Goal: Communication & Community: Answer question/provide support

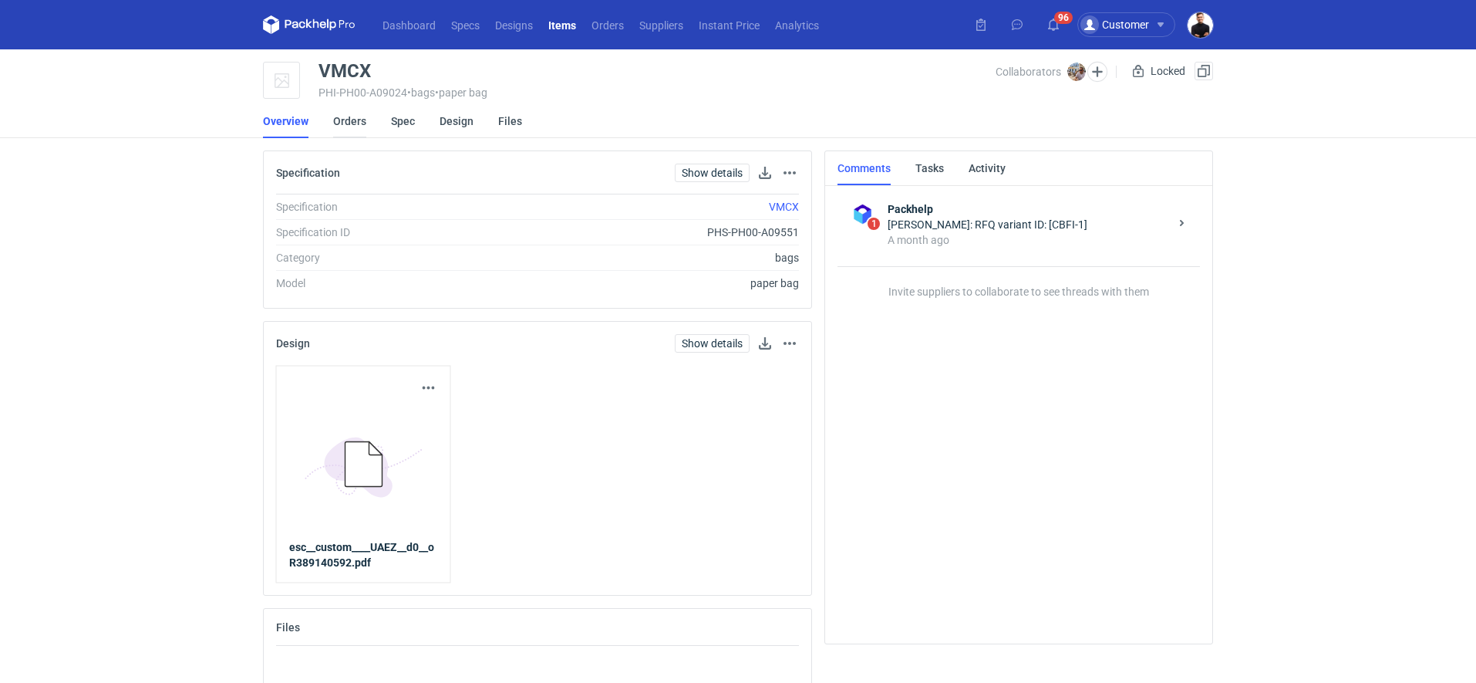
click at [353, 122] on link "Orders" at bounding box center [349, 121] width 33 height 34
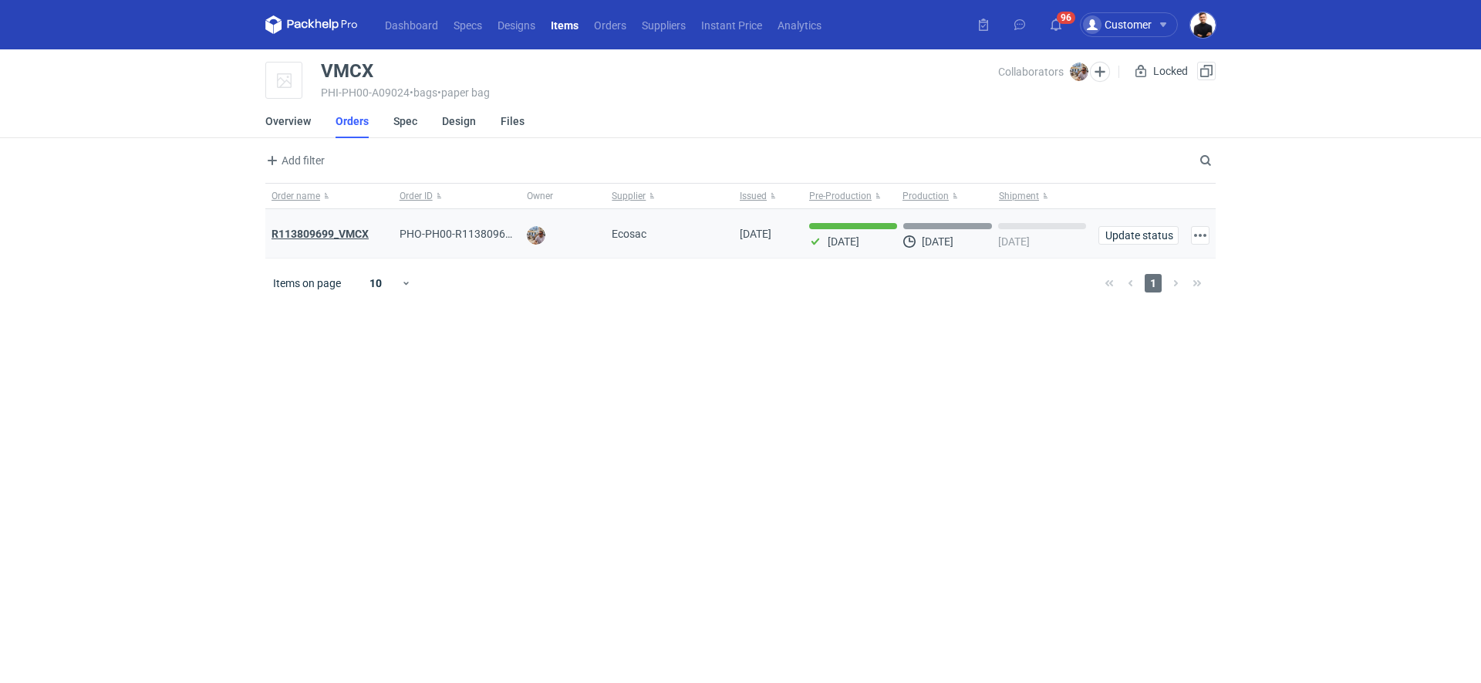
click at [345, 236] on strong "R113809699_VMCX" at bounding box center [320, 234] width 97 height 12
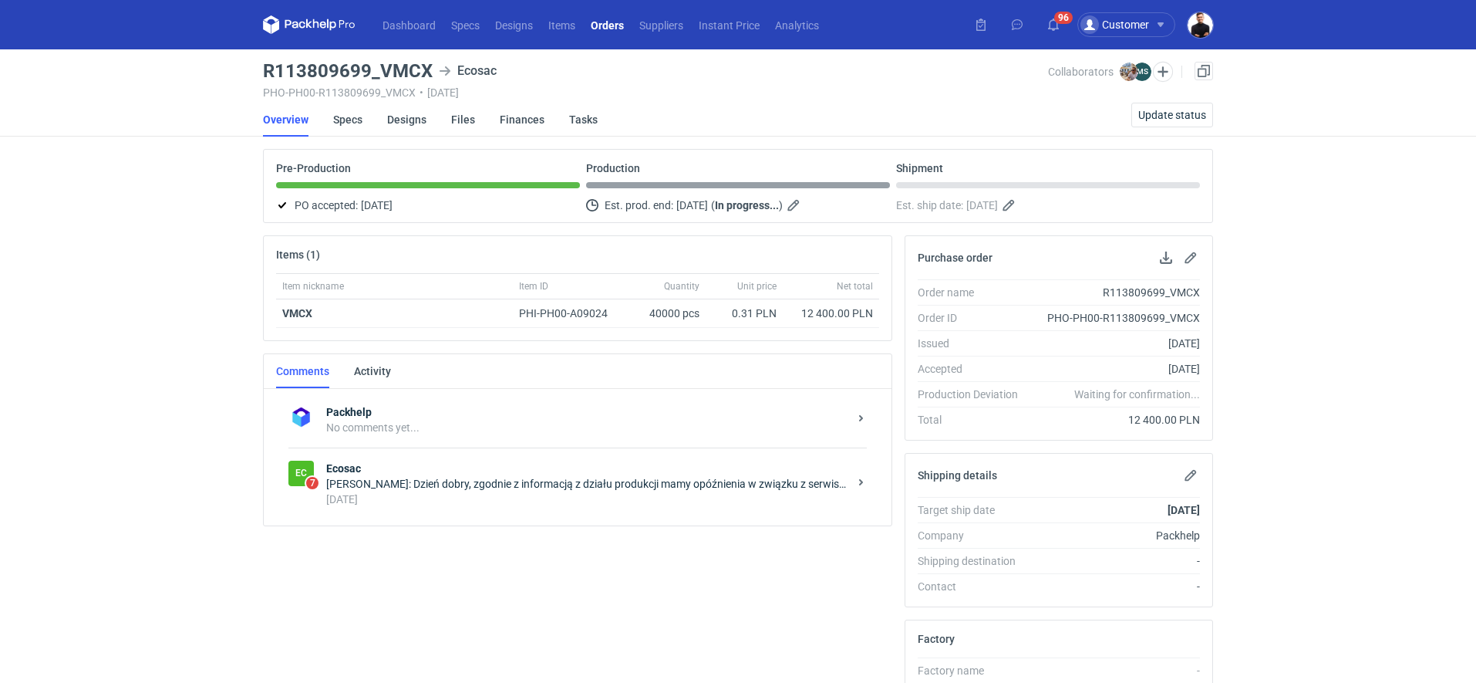
click at [407, 471] on strong "Ecosac" at bounding box center [587, 468] width 522 height 15
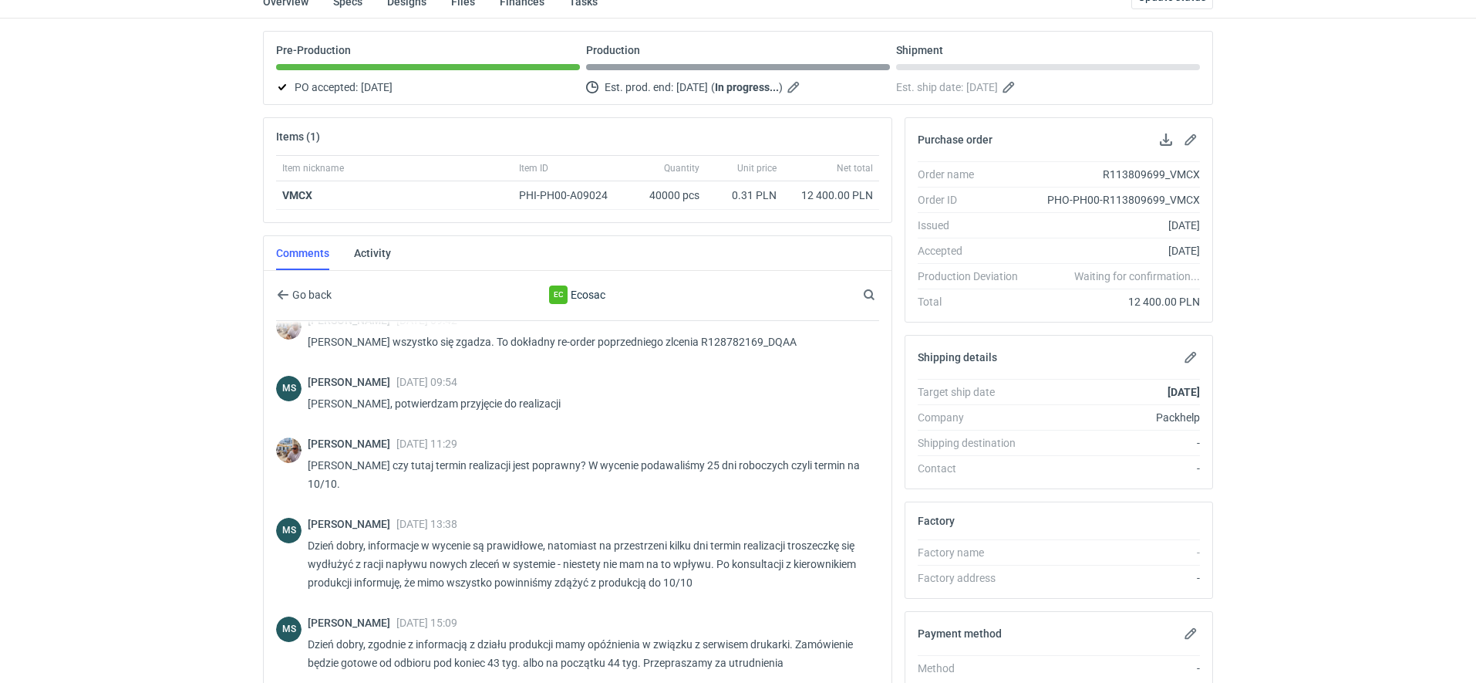
scroll to position [319, 0]
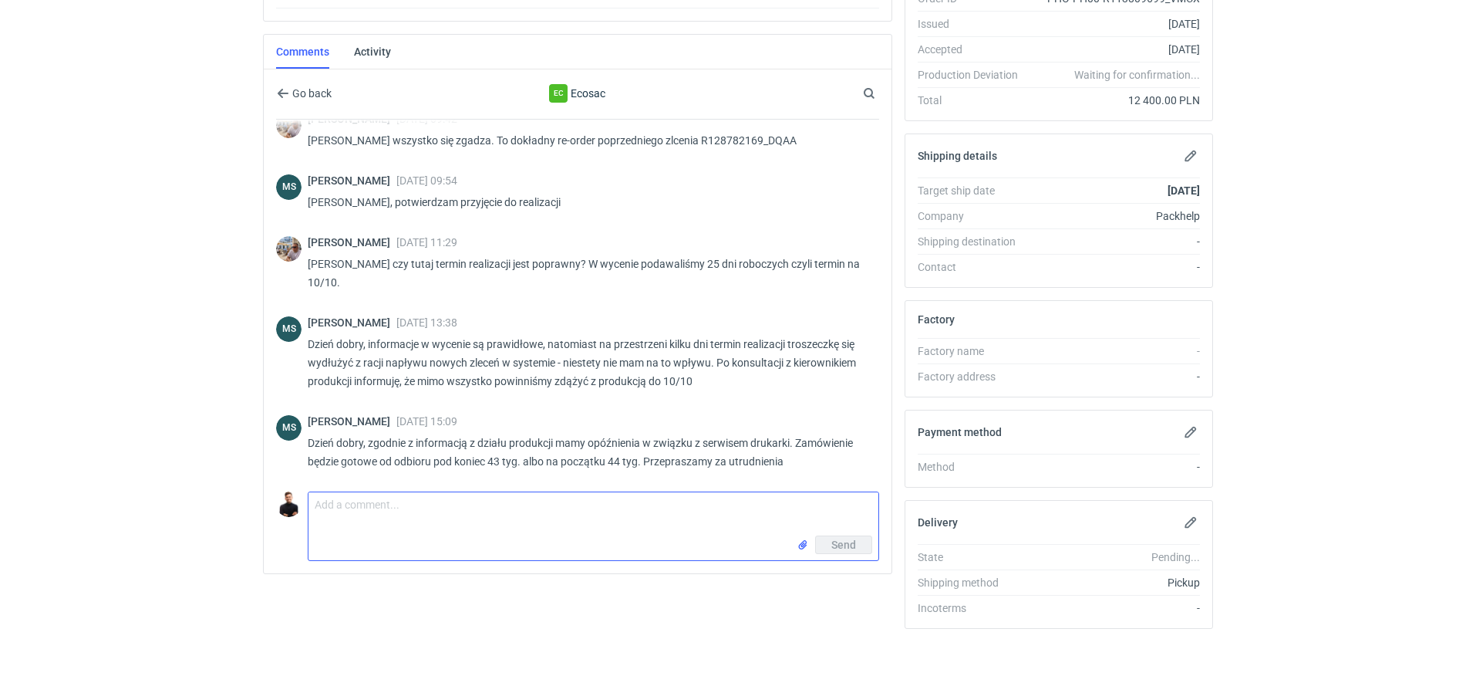
click at [418, 525] on textarea "Comment message" at bounding box center [594, 513] width 570 height 43
click at [572, 500] on textarea "Dzień dobry Panie Michale, niestety 43/44 tydzień nie wchodzi w grę u klienta." at bounding box center [594, 513] width 570 height 43
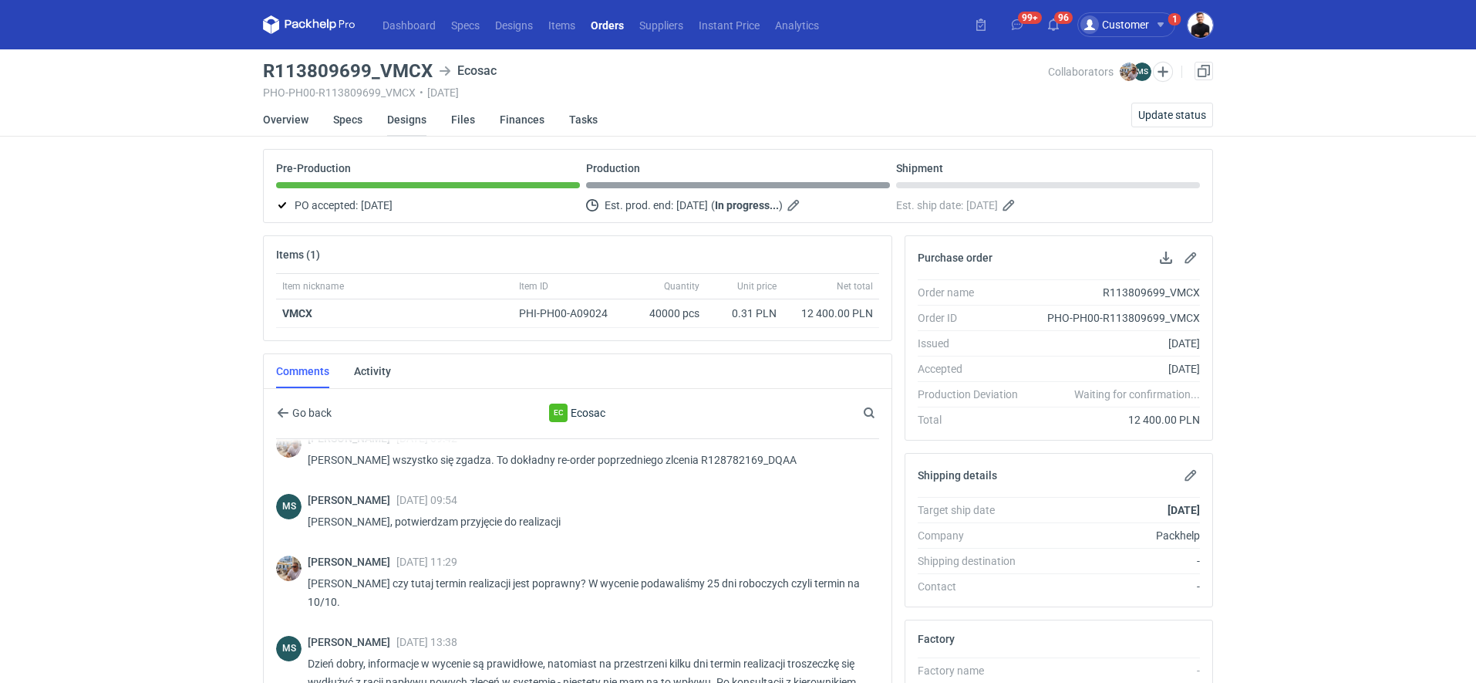
type textarea "Dzień dobry Panie Michale, niestety 43/44 tydzień nie wchodzi w grę u klienta."
click at [402, 130] on link "Designs" at bounding box center [406, 120] width 39 height 34
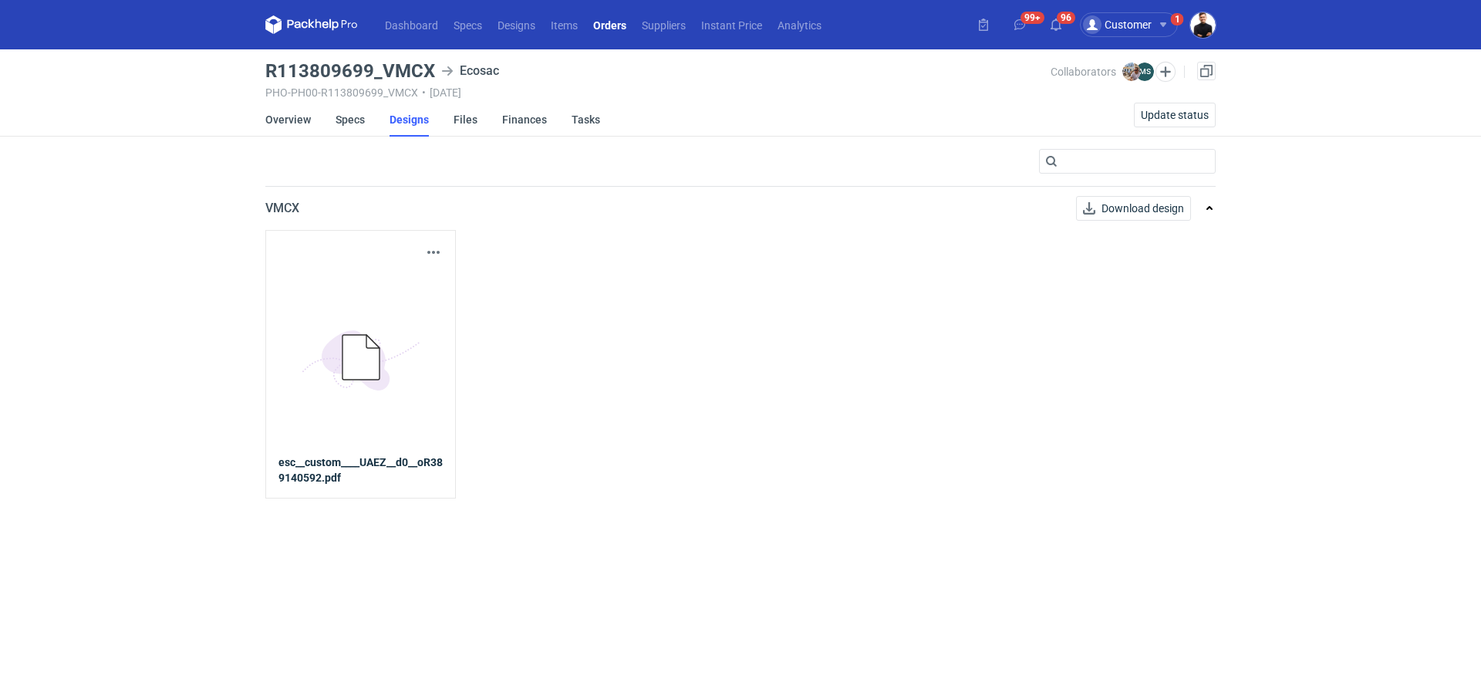
click at [381, 320] on icon "5BD5AC33-3523-40E7-9262-1BFF0AD53D48@1x" at bounding box center [360, 357] width 123 height 123
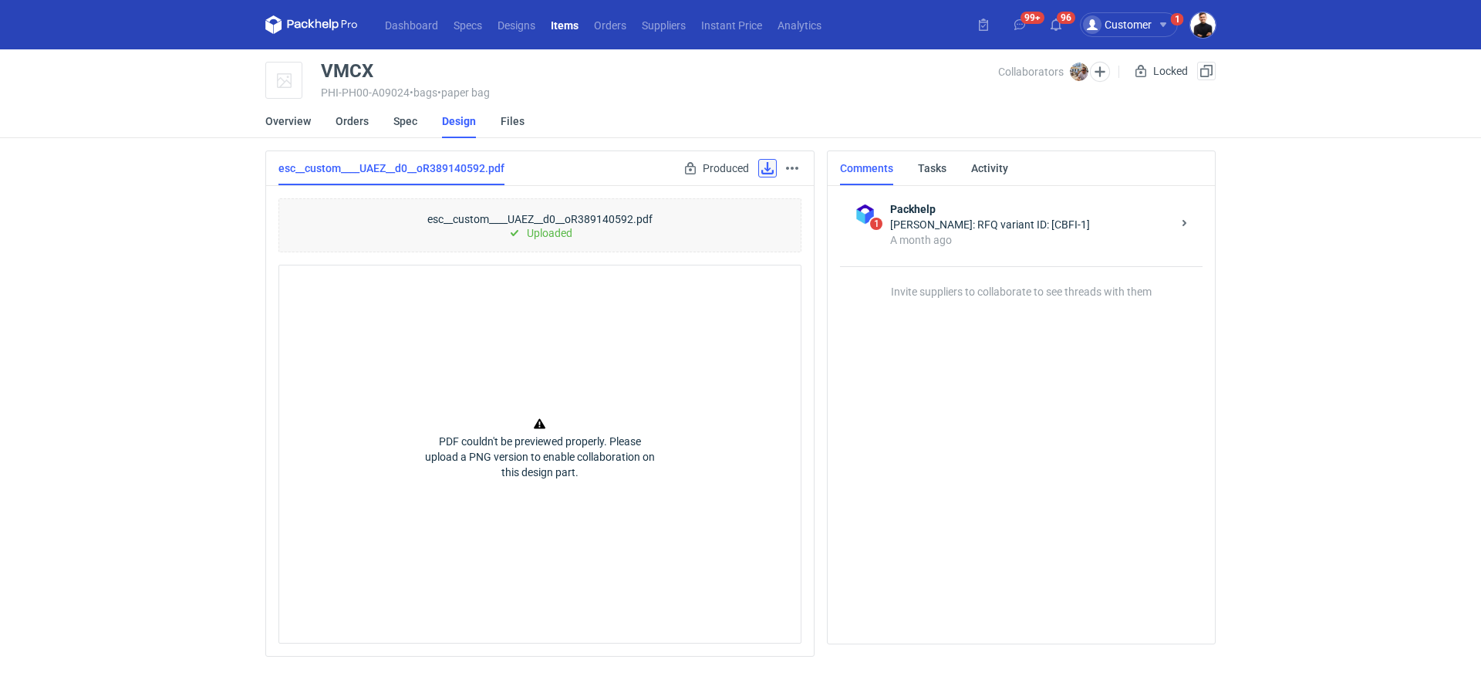
click at [760, 168] on link at bounding box center [767, 168] width 19 height 19
click at [275, 130] on link "Overview" at bounding box center [288, 121] width 46 height 34
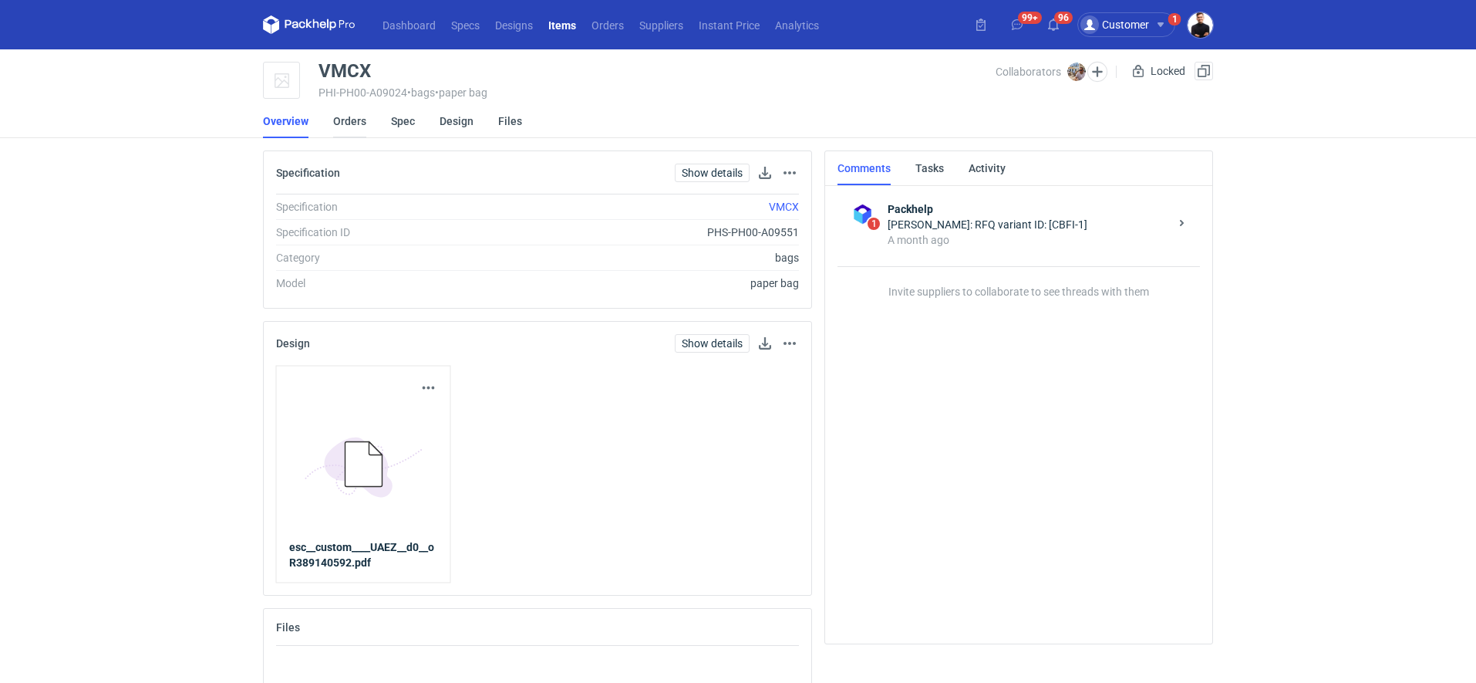
click at [338, 127] on link "Orders" at bounding box center [349, 121] width 33 height 34
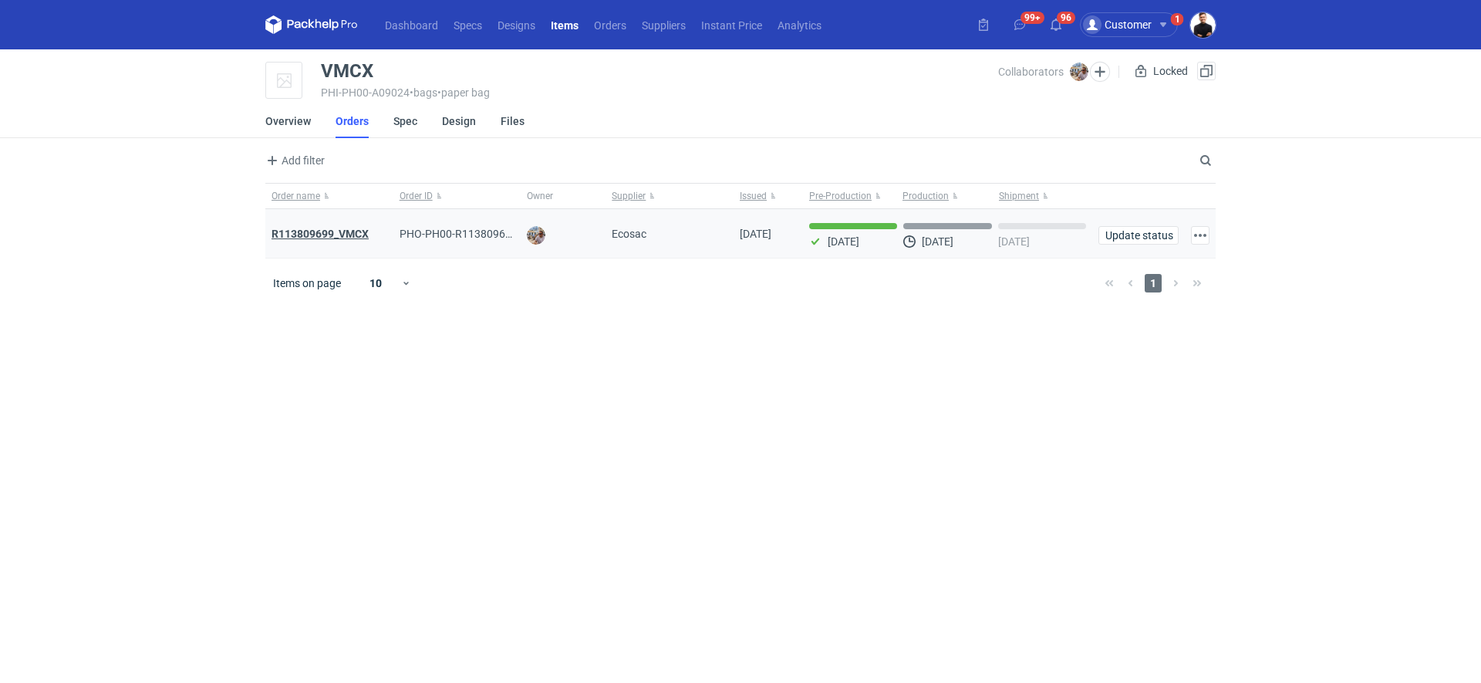
click at [352, 232] on strong "R113809699_VMCX" at bounding box center [320, 234] width 97 height 12
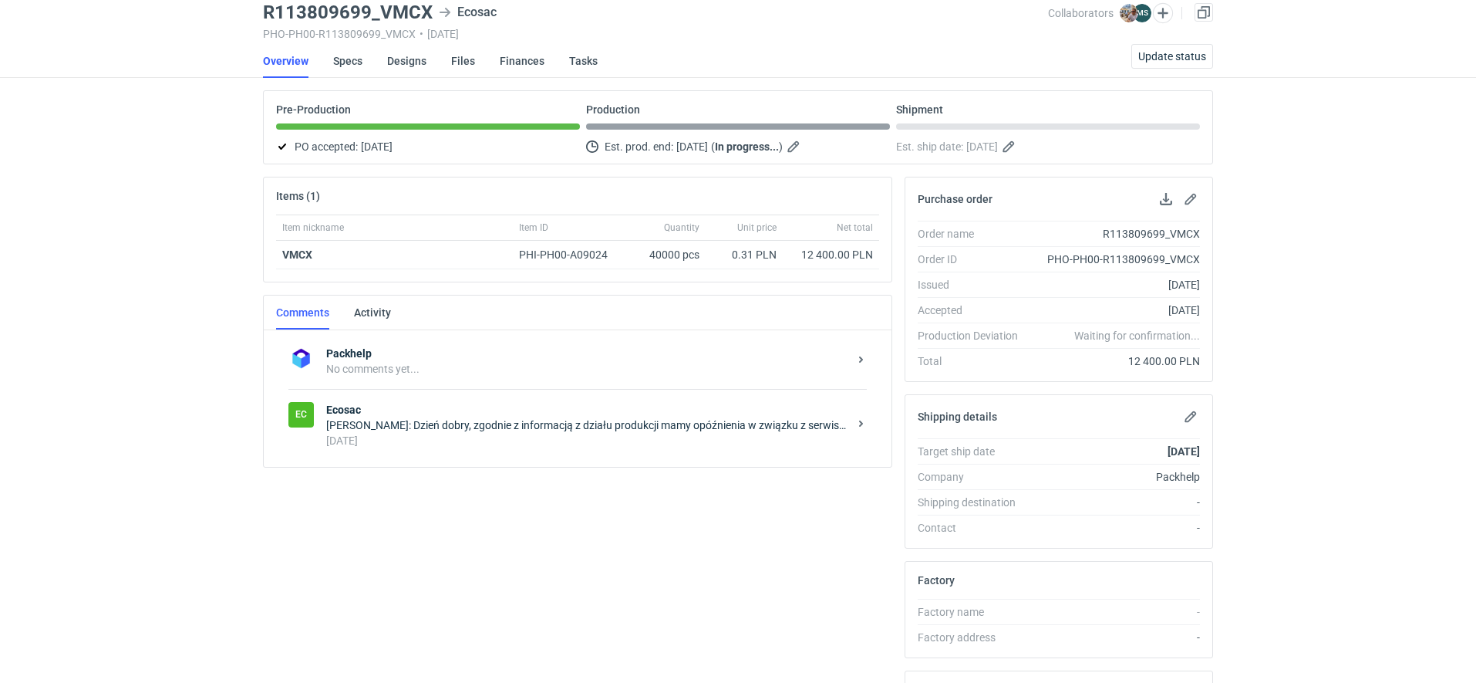
click at [555, 406] on strong "Ecosac" at bounding box center [587, 409] width 522 height 15
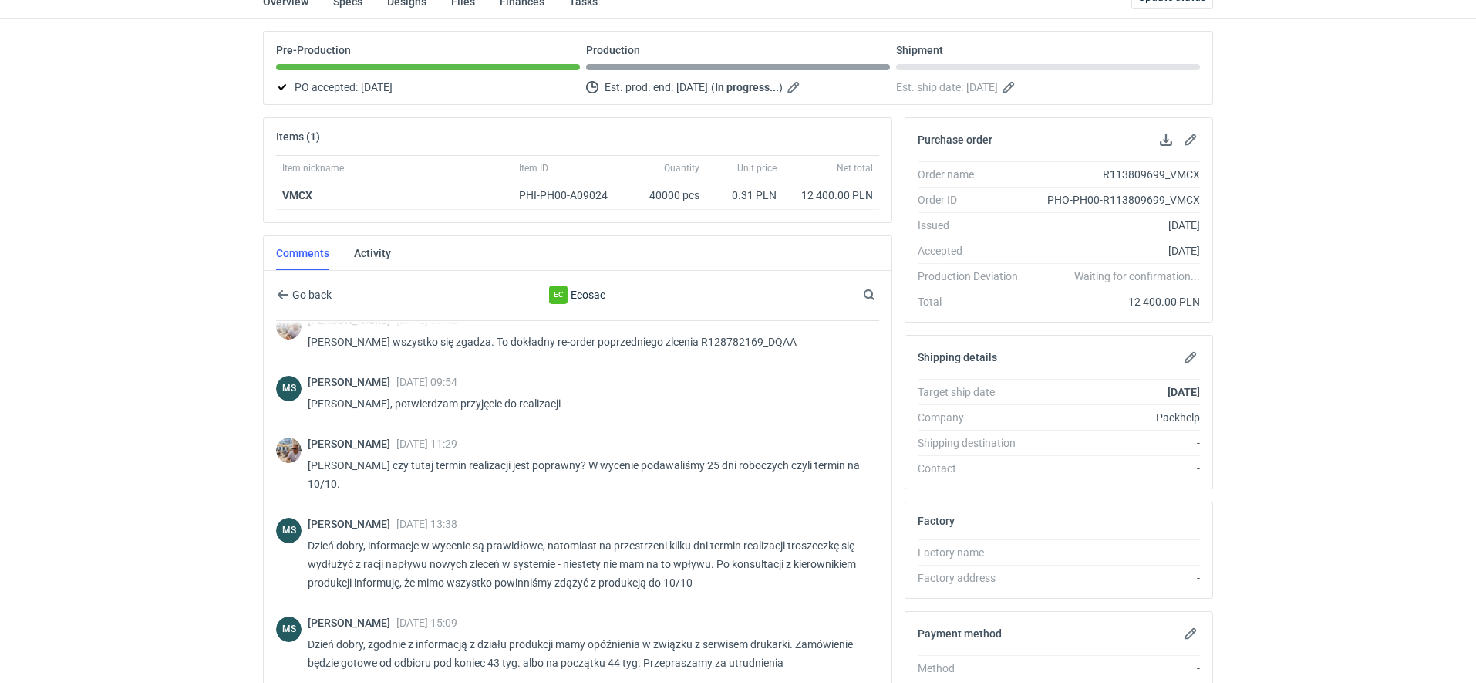
scroll to position [319, 0]
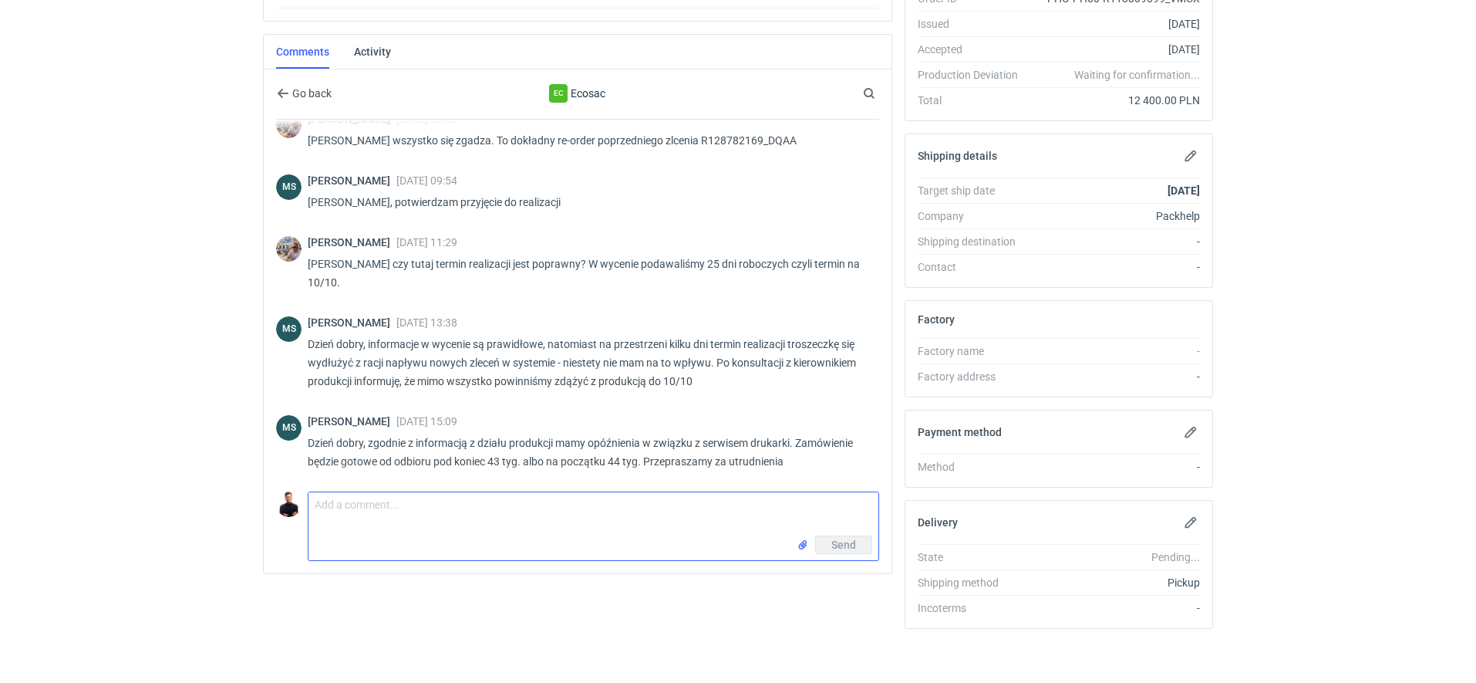
click at [544, 500] on textarea "Comment message" at bounding box center [594, 513] width 570 height 43
paste textarea "Dzień dobry Panie Michale, niestety 43/44 tydzień nie wchodzi w grę u klienta."
drag, startPoint x: 690, startPoint y: 498, endPoint x: 860, endPoint y: 502, distance: 170.5
click at [860, 502] on textarea "Dzień dobry Panie Michale, niestety 43/44 tydzień nie wchodzi w grę u klienta, …" at bounding box center [594, 513] width 570 height 43
click at [771, 499] on textarea "Dzień dobry Panie Michale, niestety 43/44 tydzień nie wchodzi w grę u klientam.…" at bounding box center [594, 513] width 570 height 43
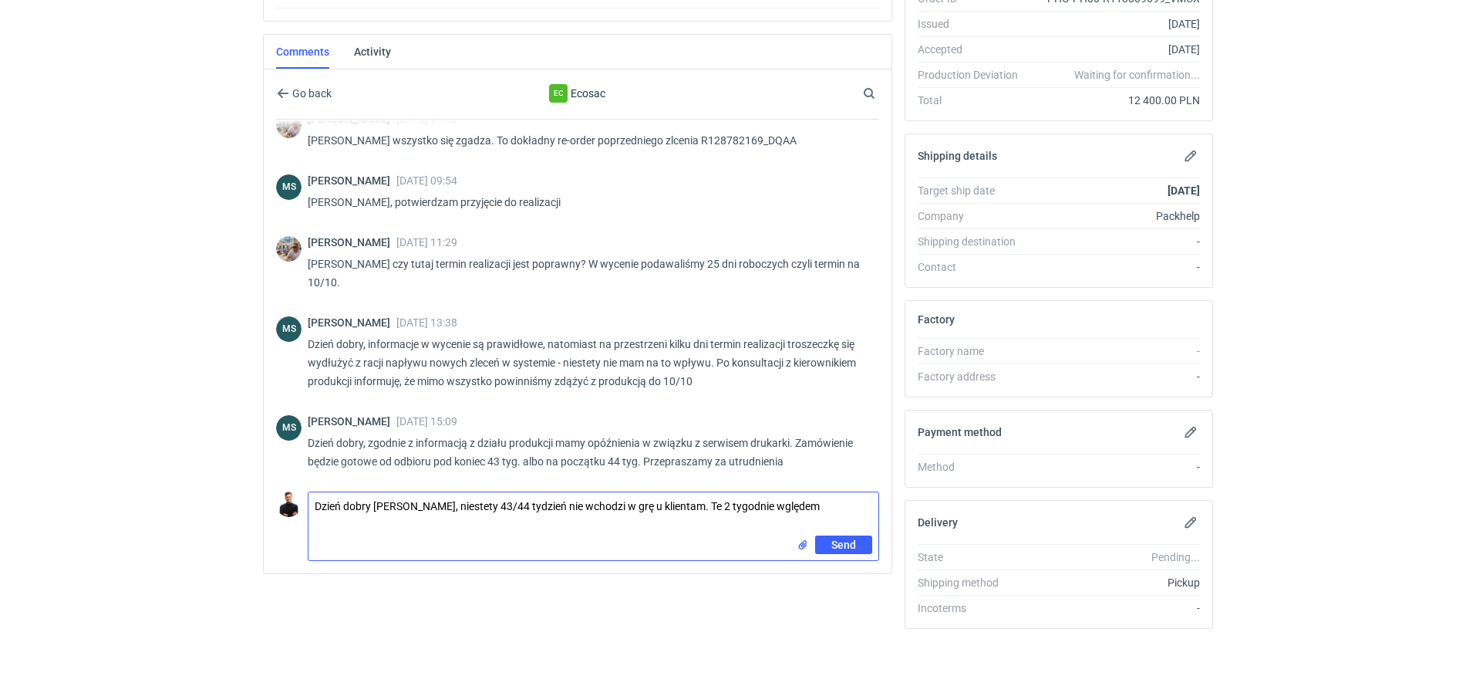
click at [837, 499] on textarea "Dzień dobry Panie Michale, niestety 43/44 tydzień nie wchodzi w grę u klientam.…" at bounding box center [594, 513] width 570 height 43
click at [771, 500] on textarea "Dzień dobry Panie Michale, niestety 43/44 tydzień nie wchodzi w grę u klientam.…" at bounding box center [594, 513] width 570 height 43
click at [839, 504] on textarea "Dzień dobry Panie Michale, niestety 43/44 tydzień nie wchodzi w grę u klientam.…" at bounding box center [594, 513] width 570 height 43
click at [609, 518] on textarea "Dzień dobry Panie Michale, niestety 43/44 tydzień nie wchodzi w grę u klientam.…" at bounding box center [594, 513] width 570 height 43
click at [609, 510] on textarea "Dzień dobry Panie Michale, niestety 43/44 tydzień nie wchodzi w grę u klientam.…" at bounding box center [594, 513] width 570 height 43
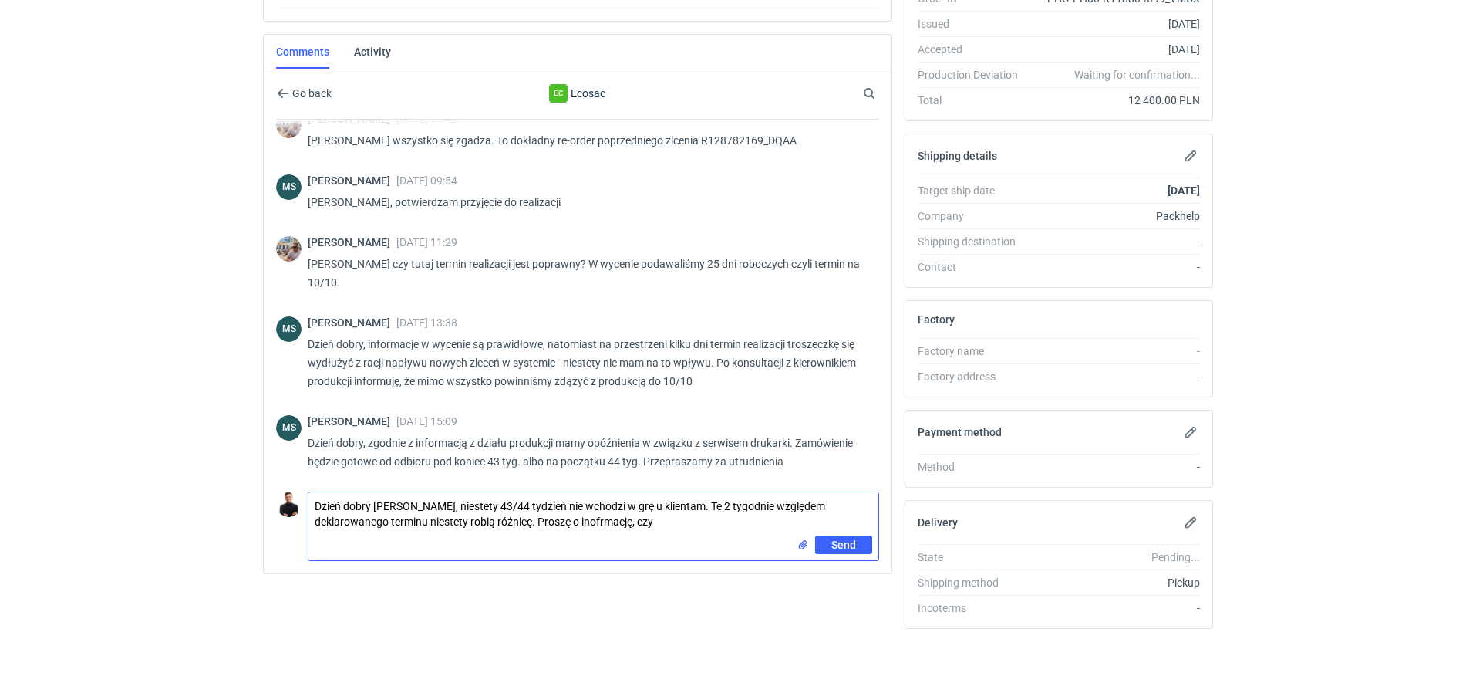
click at [691, 516] on textarea "Dzień dobry Panie Michale, niestety 43/44 tydzień nie wchodzi w grę u klientam.…" at bounding box center [594, 513] width 570 height 43
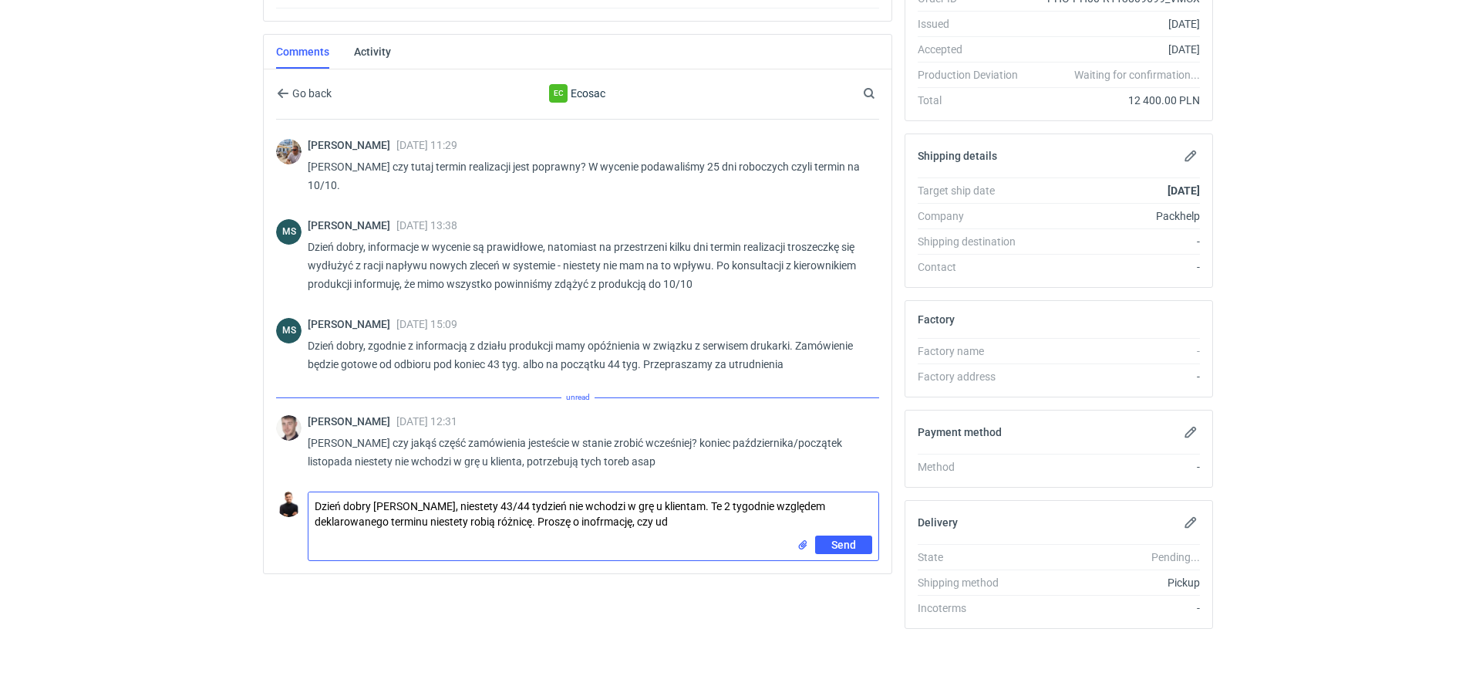
type textarea "Dzień dobry Panie Michale, niestety 43/44 tydzień nie wchodzi w grę u klientam.…"
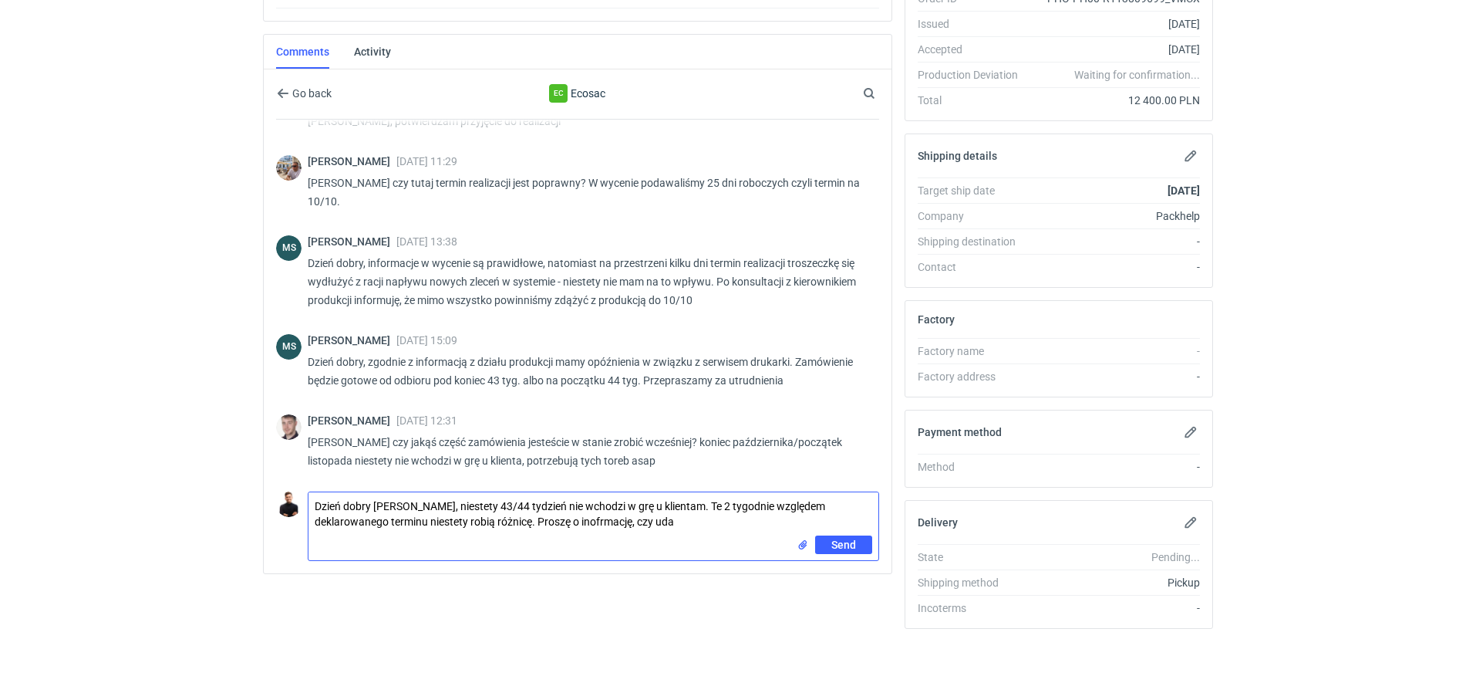
drag, startPoint x: 699, startPoint y: 516, endPoint x: 294, endPoint y: 462, distance: 408.6
click at [294, 462] on div "Go back Ec Ecosac Search Michał Palasek 05 Sep 2025 08:27 Panie Michale zamówie…" at bounding box center [577, 313] width 603 height 494
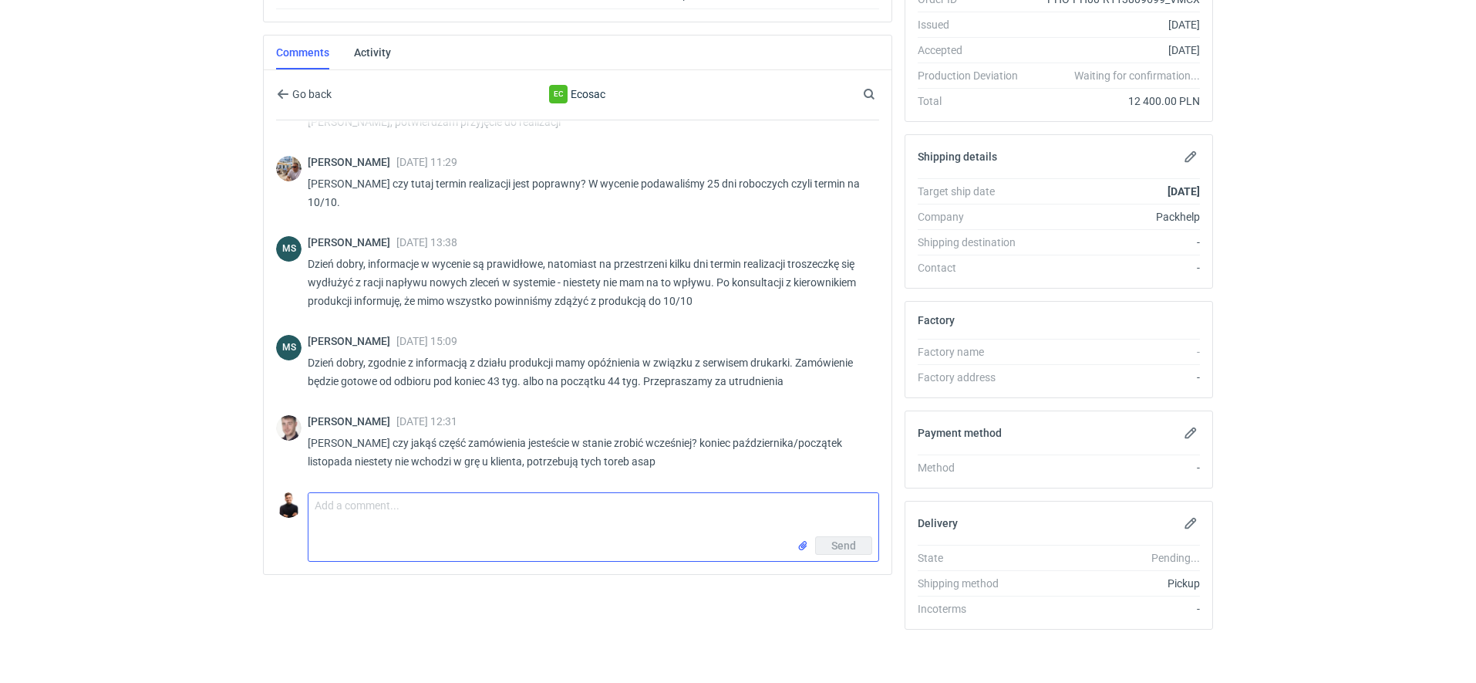
scroll to position [0, 0]
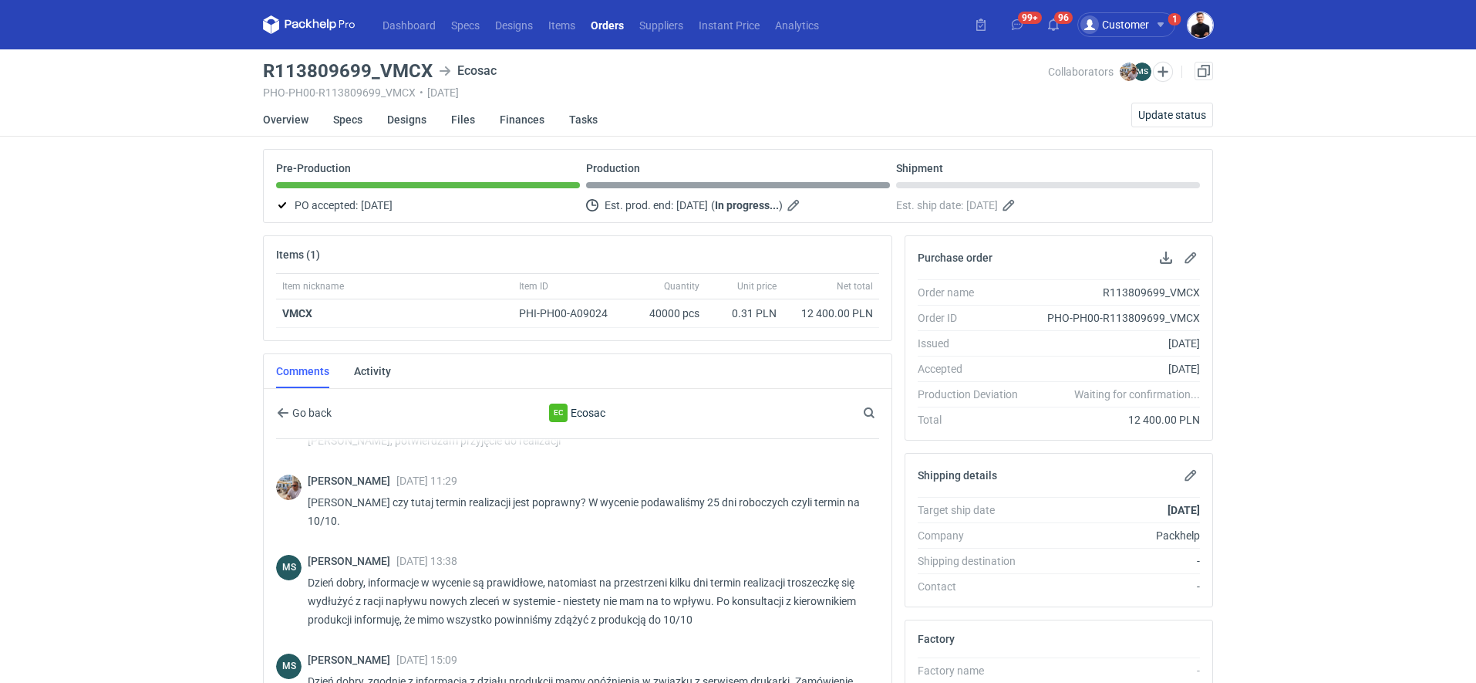
click at [1194, 31] on img "button" at bounding box center [1200, 24] width 25 height 25
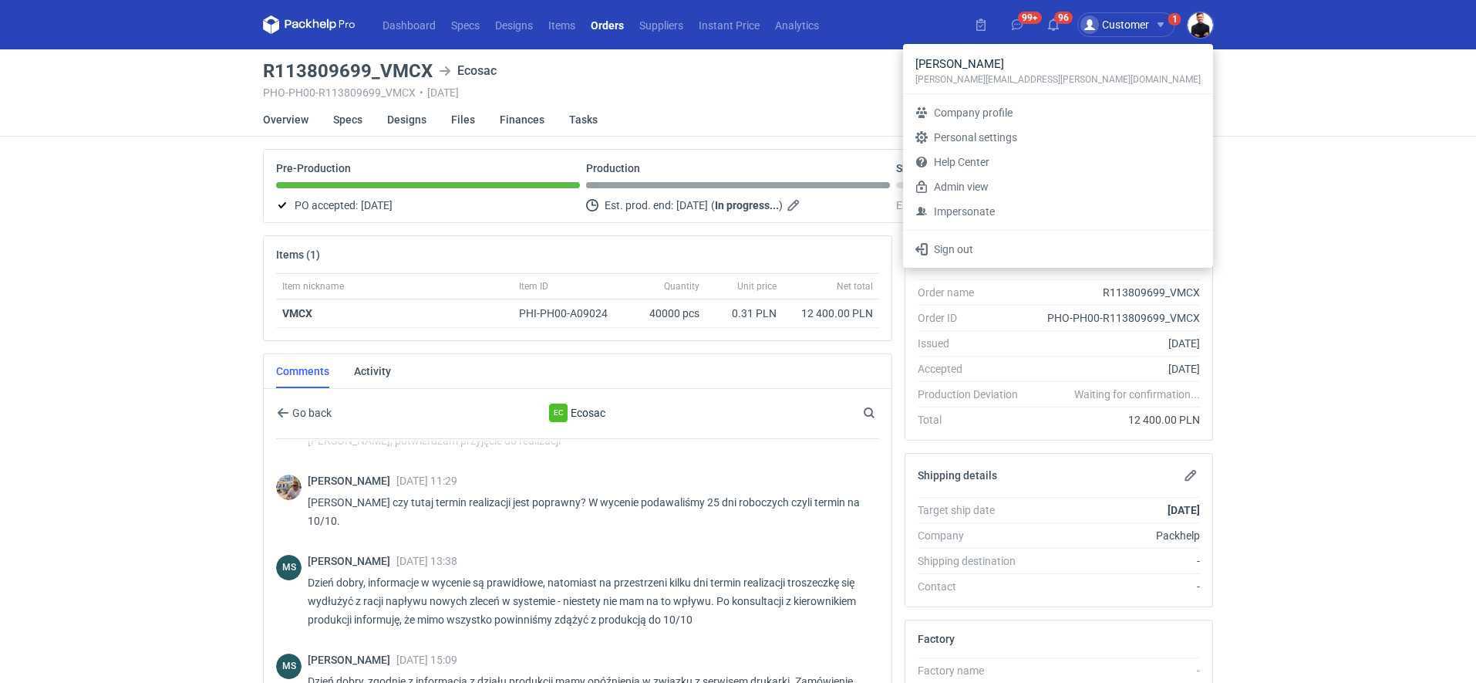
click at [1318, 137] on div "Dashboard Specs Designs Items Orders Suppliers Instant Price Analytics 99+ 96 C…" at bounding box center [738, 341] width 1476 height 683
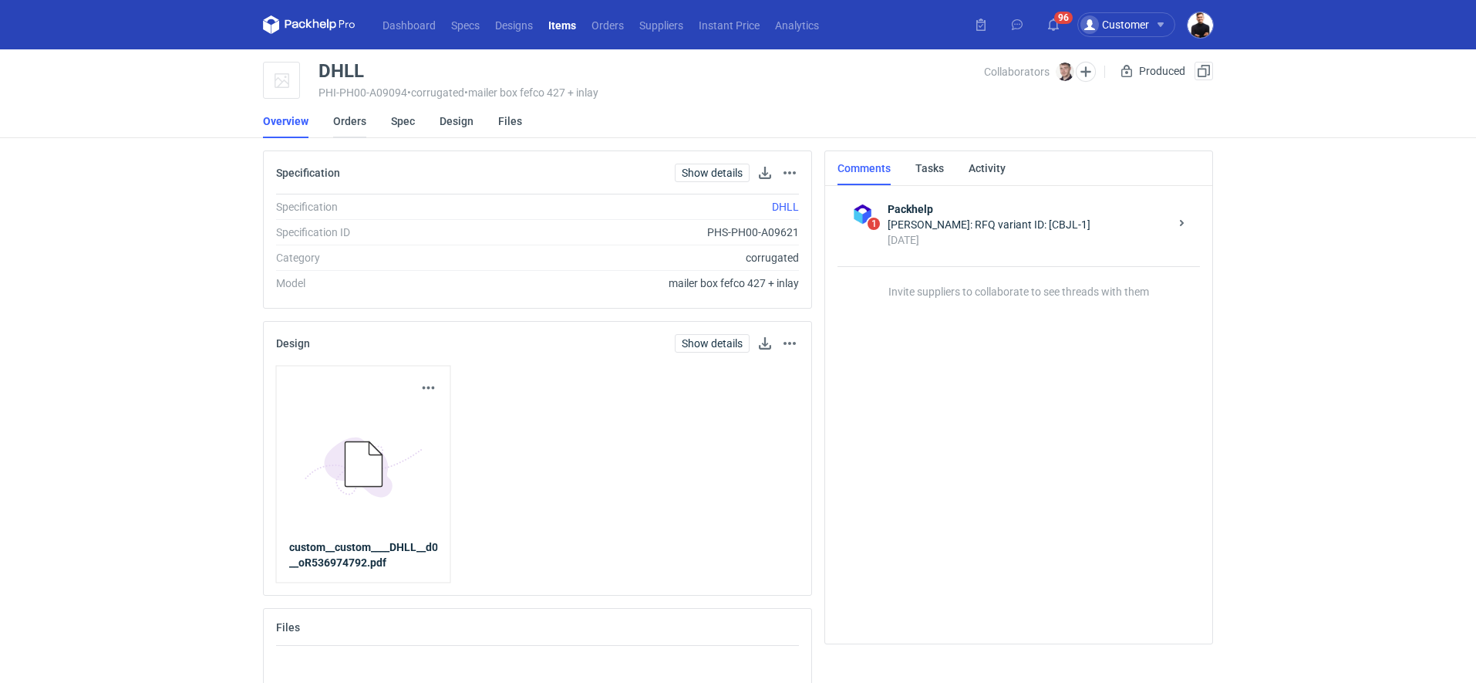
click at [359, 127] on link "Orders" at bounding box center [349, 121] width 33 height 34
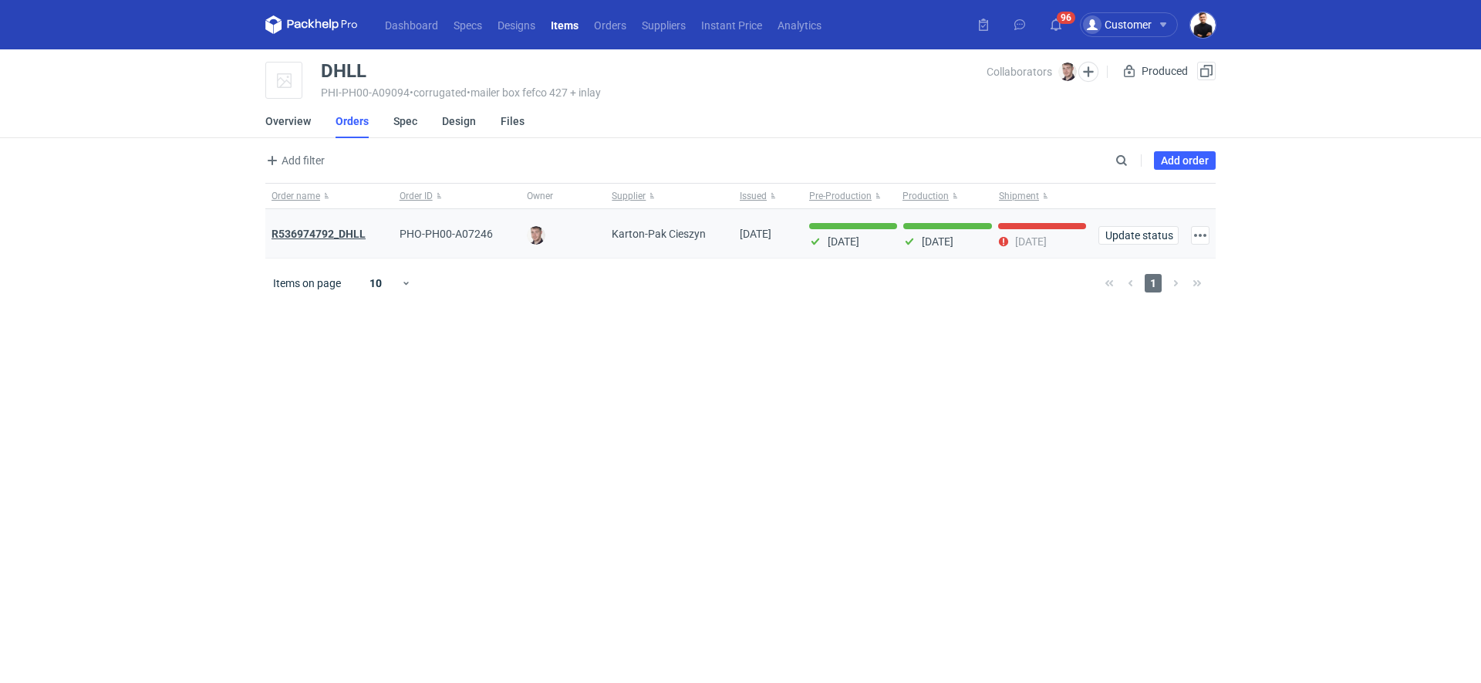
click at [349, 235] on strong "R536974792_DHLL" at bounding box center [319, 234] width 94 height 12
